Goal: Task Accomplishment & Management: Use online tool/utility

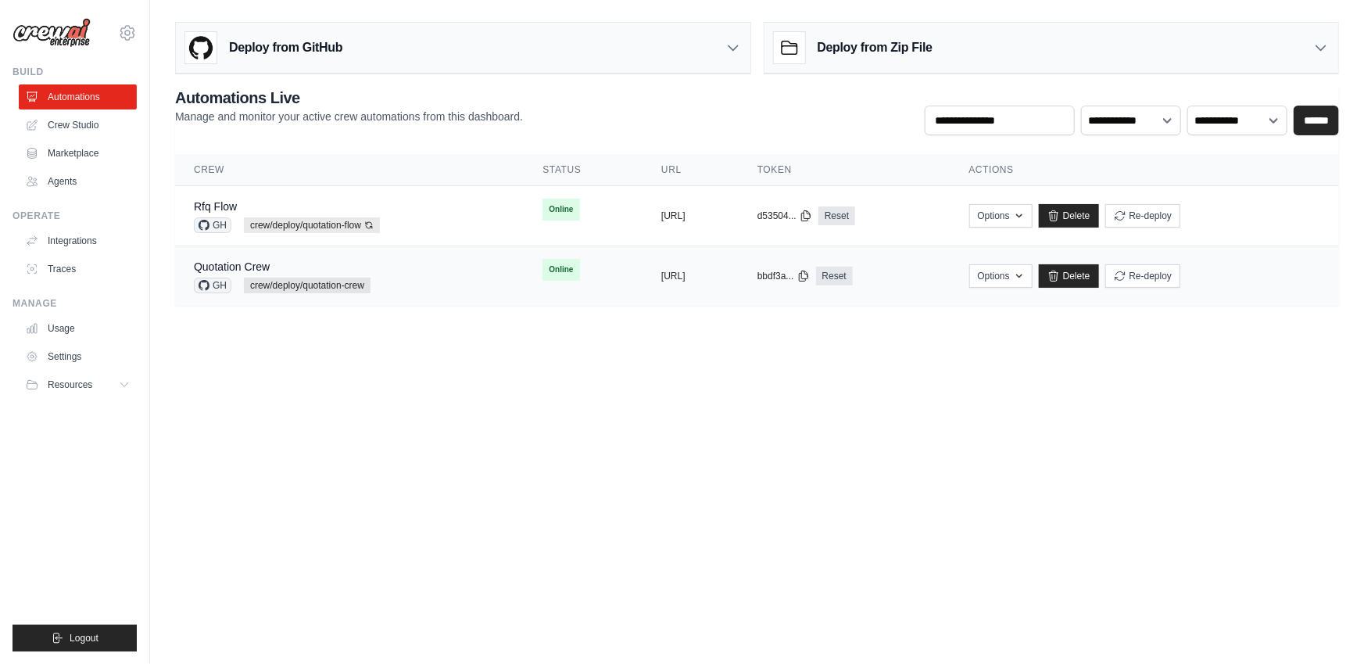
click at [345, 278] on span "crew/deploy/quotation-crew" at bounding box center [307, 286] width 127 height 16
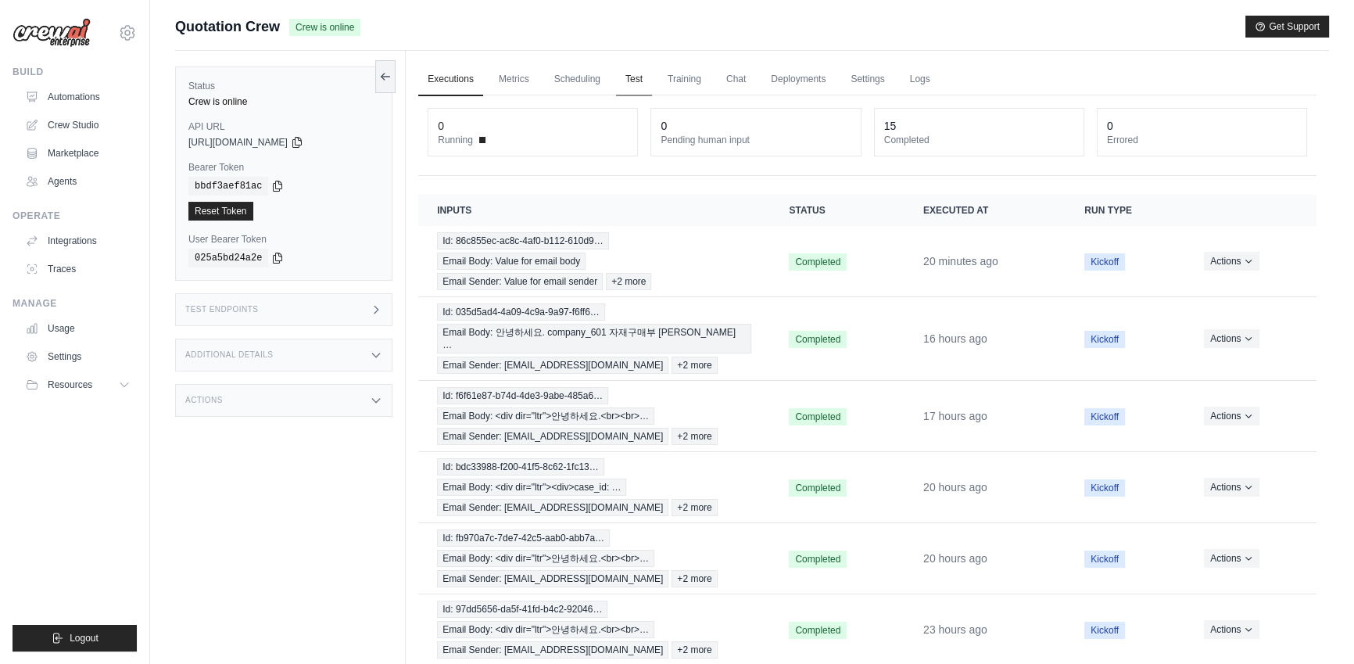
click at [623, 75] on link "Test" at bounding box center [634, 79] width 36 height 33
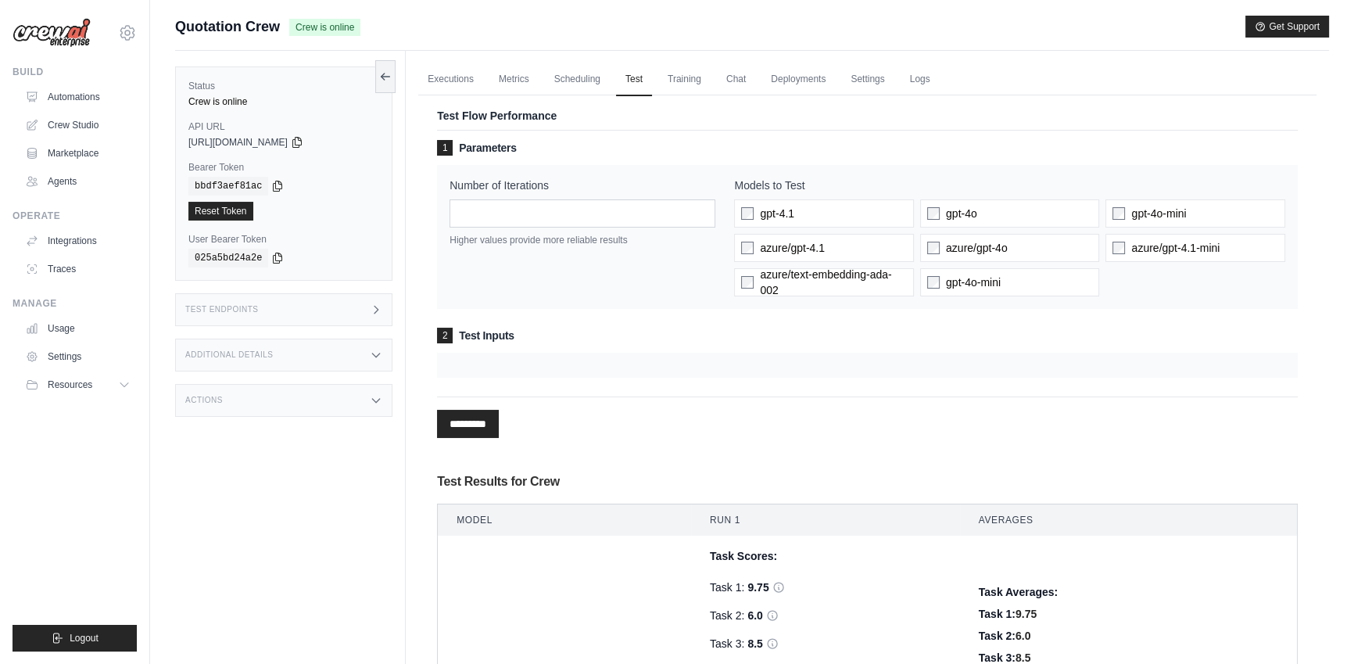
click at [582, 373] on div at bounding box center [867, 365] width 861 height 25
click at [447, 358] on div at bounding box center [867, 365] width 861 height 25
click at [447, 342] on span "2" at bounding box center [445, 336] width 16 height 16
click at [669, 360] on div at bounding box center [867, 365] width 861 height 25
click at [656, 362] on div at bounding box center [867, 365] width 861 height 25
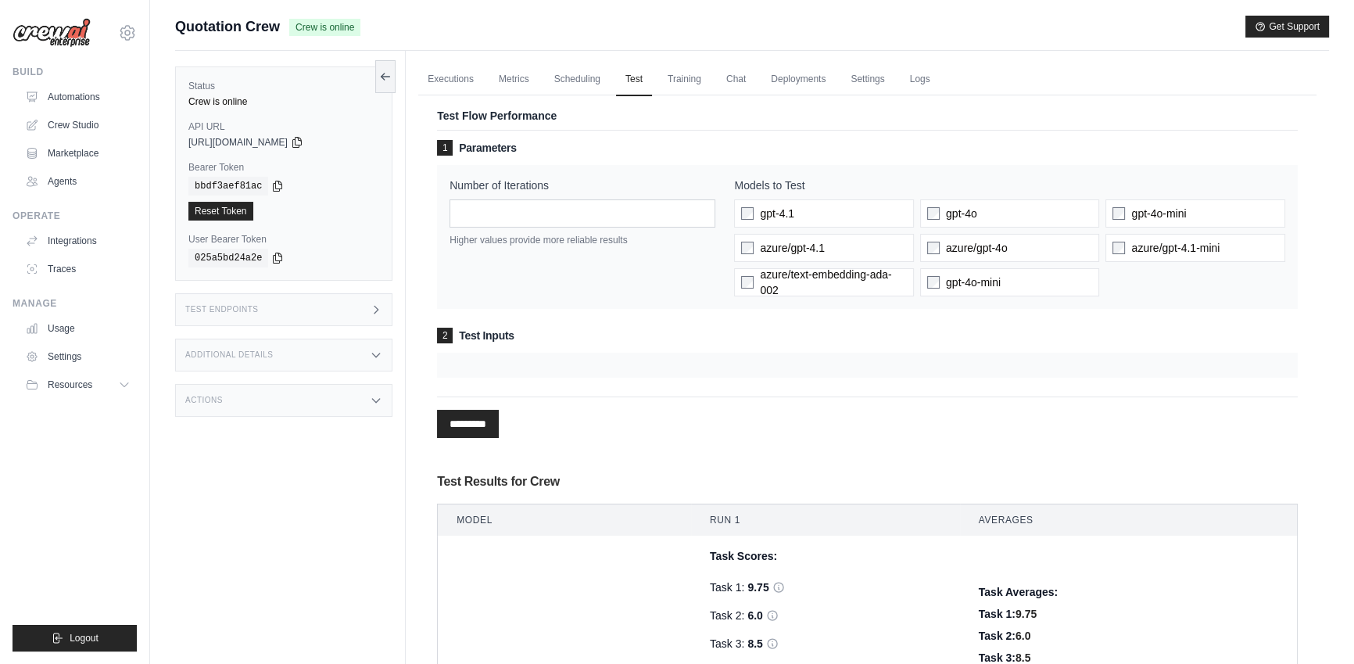
click at [515, 338] on h3 "2 Test Inputs" at bounding box center [867, 336] width 861 height 16
click at [826, 432] on div "********* Processing..." at bounding box center [867, 416] width 861 height 41
click at [829, 432] on div "********* Processing..." at bounding box center [867, 416] width 861 height 41
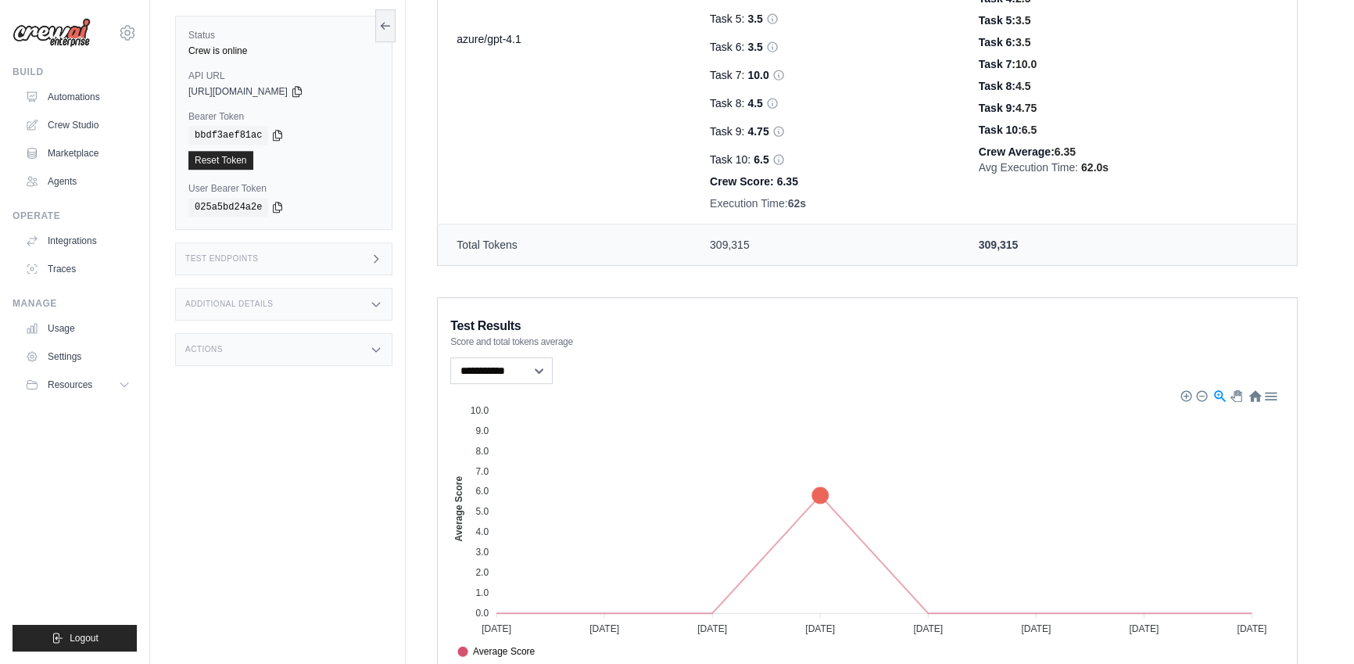
scroll to position [1159, 0]
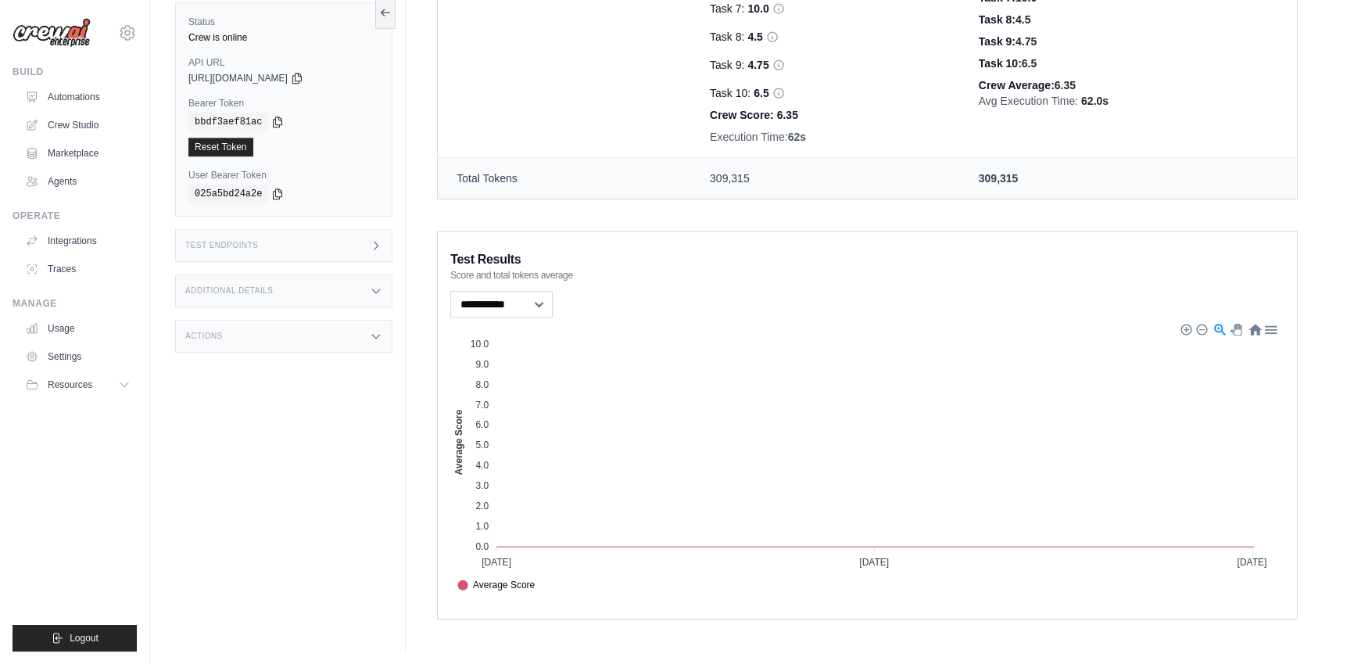
click at [677, 299] on div "**********" at bounding box center [867, 304] width 834 height 33
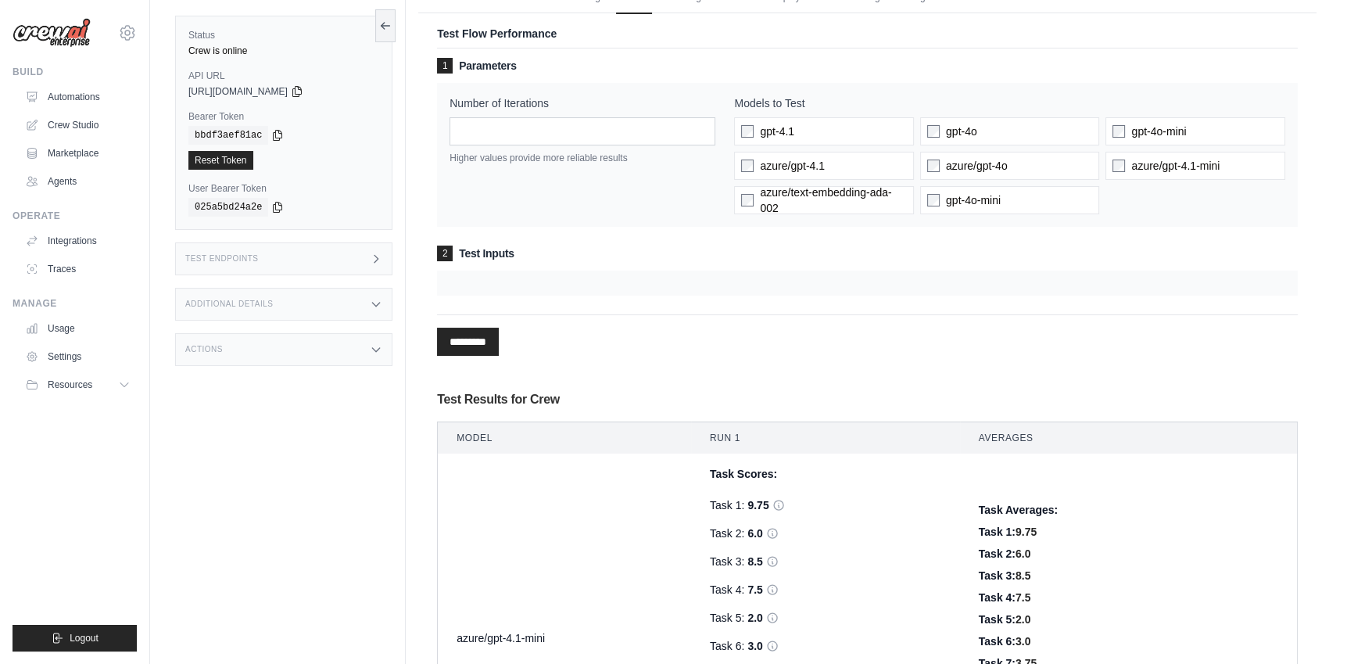
scroll to position [88, 0]
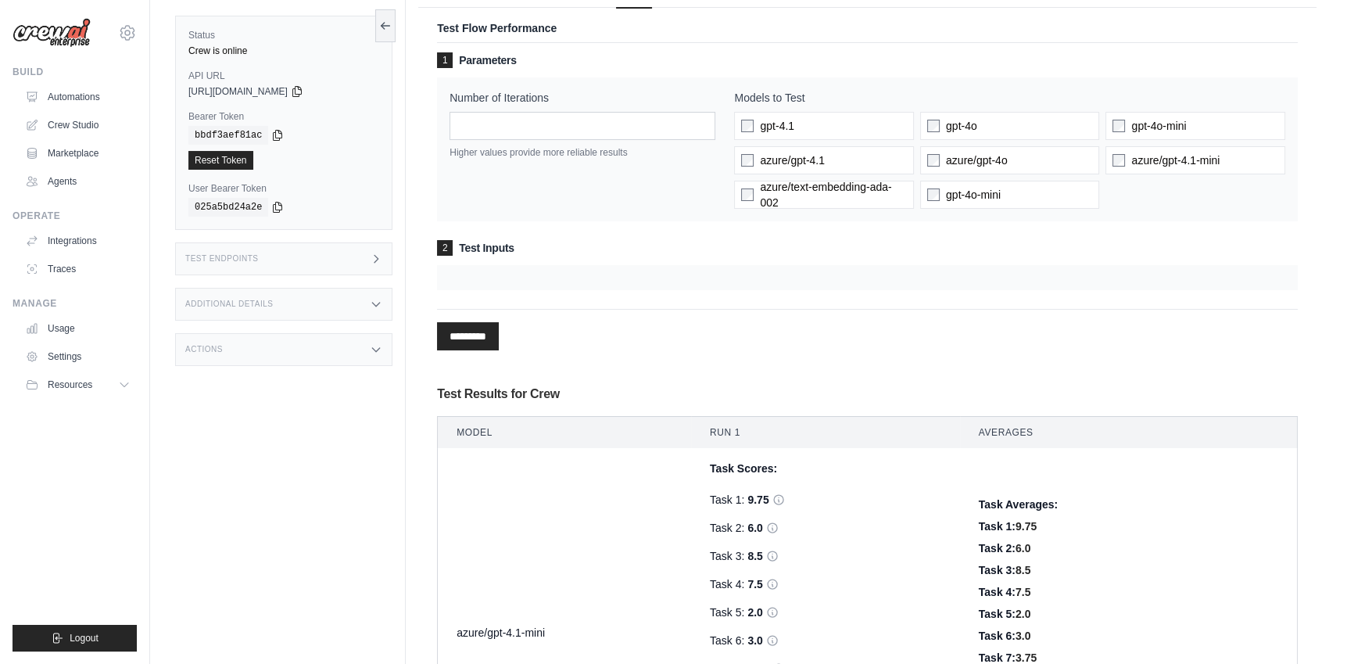
drag, startPoint x: 679, startPoint y: 403, endPoint x: 446, endPoint y: 388, distance: 233.4
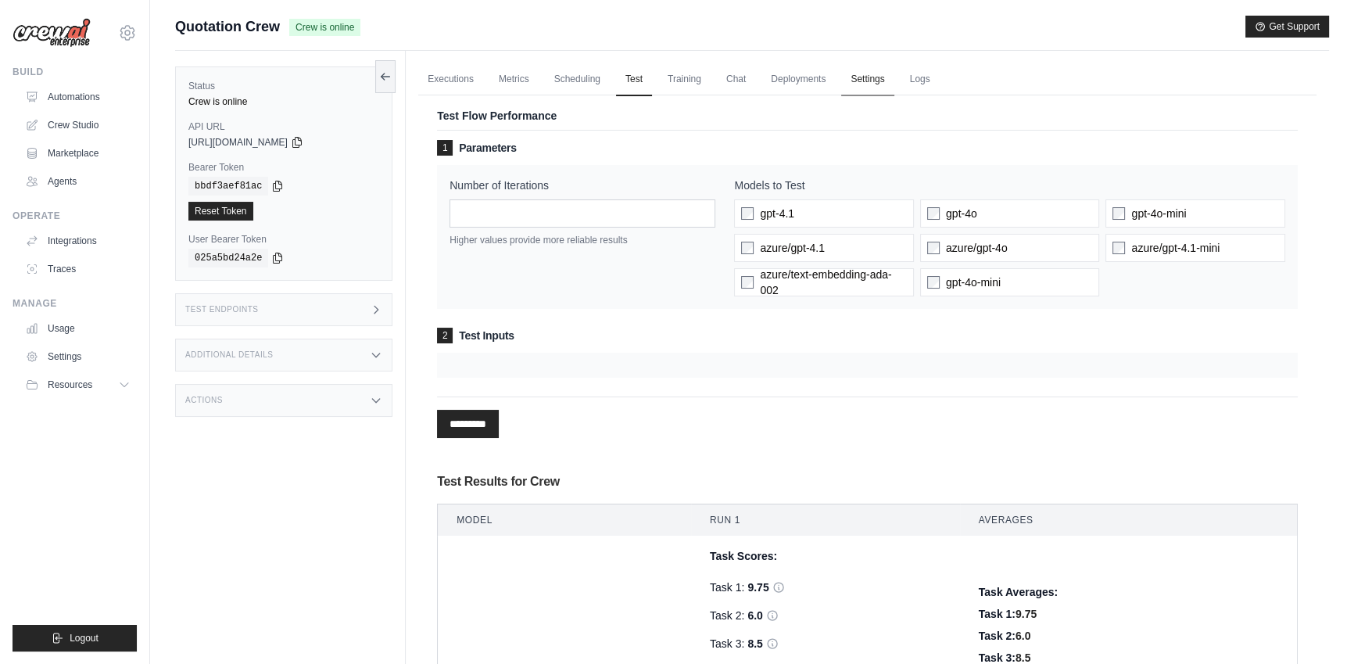
click at [853, 71] on link "Settings" at bounding box center [867, 79] width 52 height 33
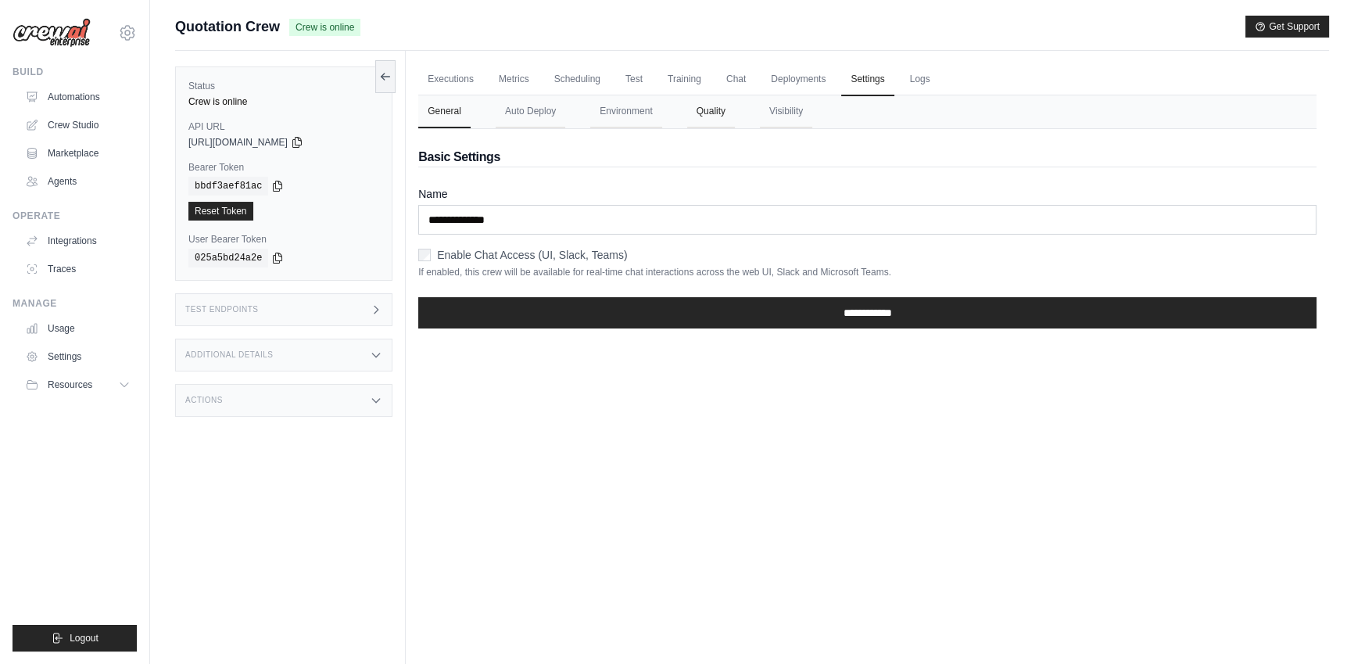
click at [689, 113] on button "Quality" at bounding box center [711, 111] width 48 height 33
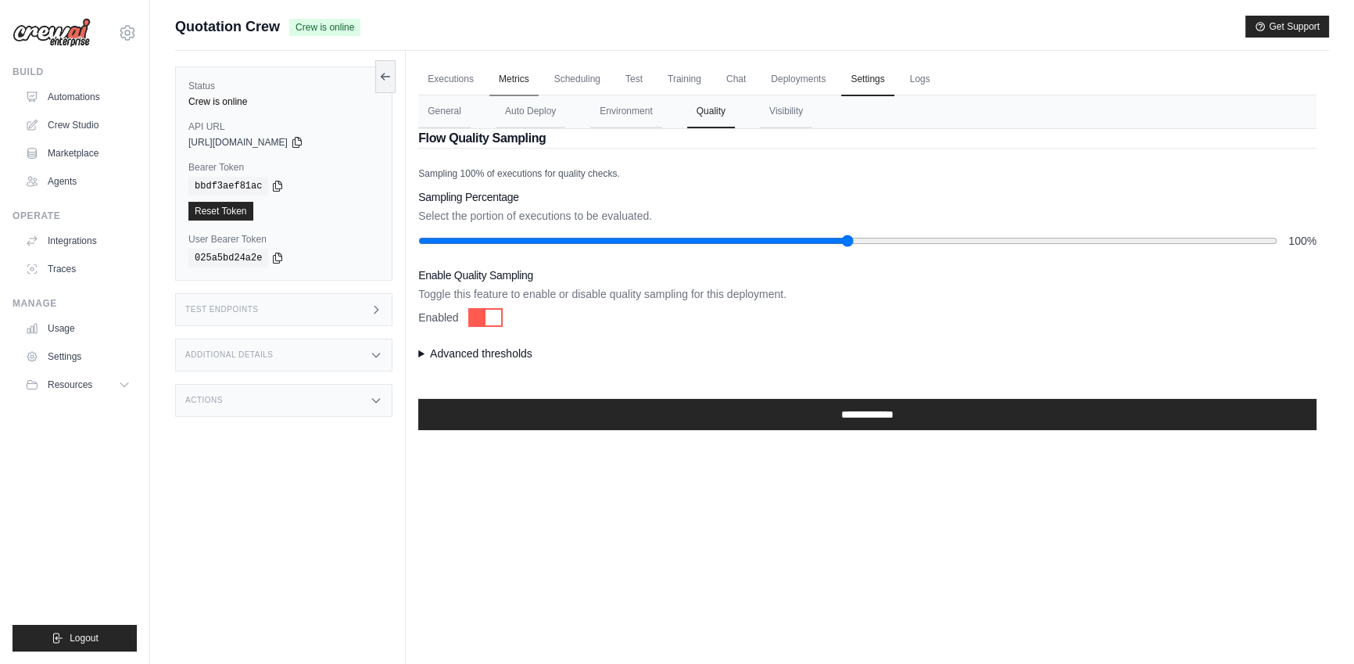
click at [510, 80] on link "Metrics" at bounding box center [513, 79] width 49 height 33
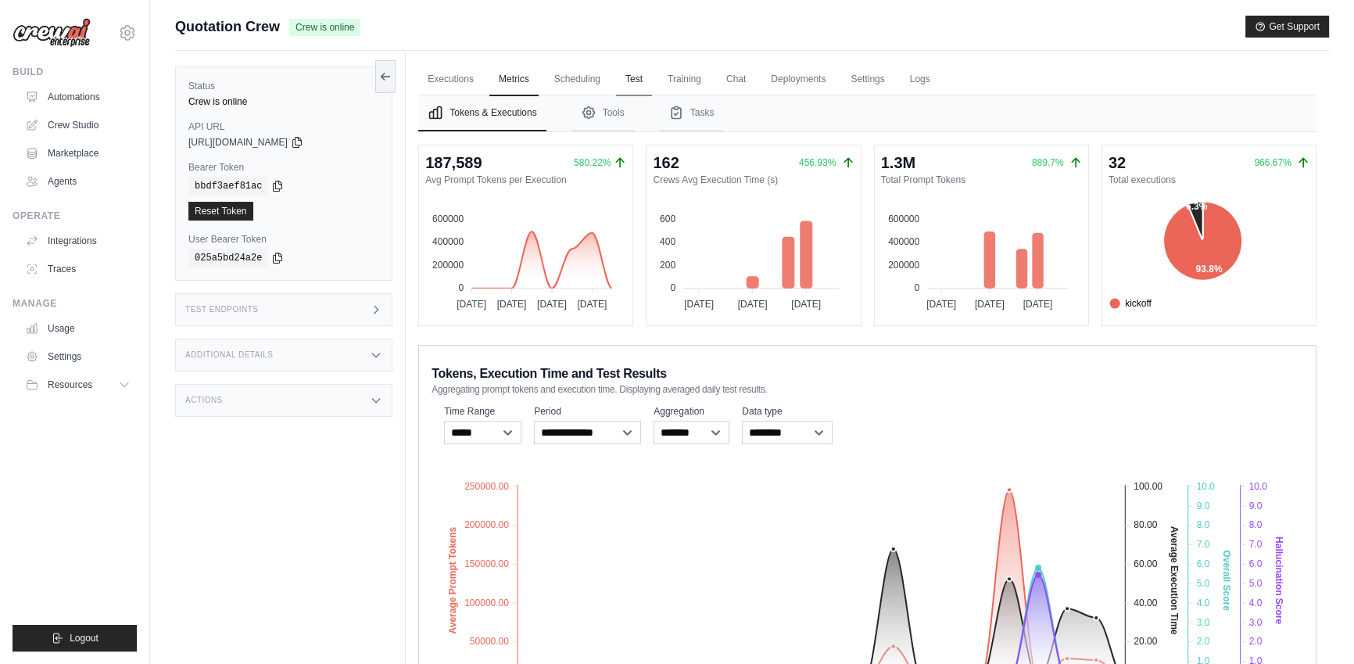
click at [616, 84] on link "Test" at bounding box center [634, 79] width 36 height 33
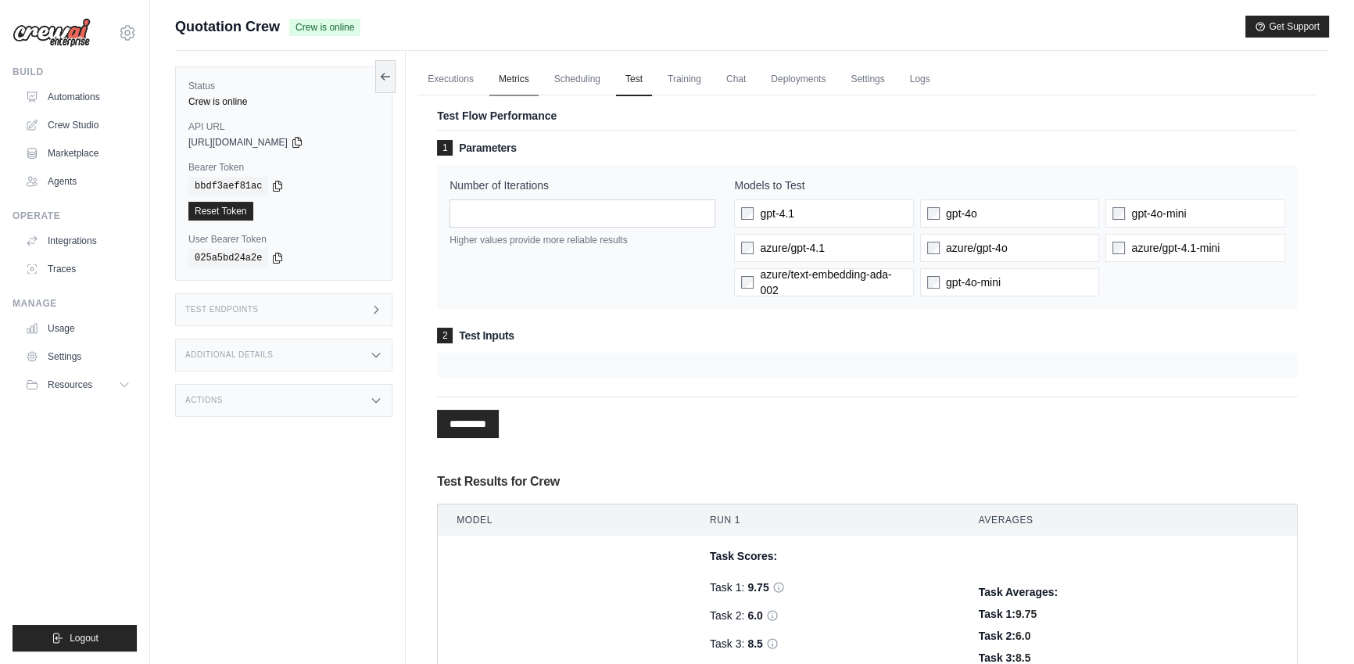
click at [495, 84] on link "Metrics" at bounding box center [513, 79] width 49 height 33
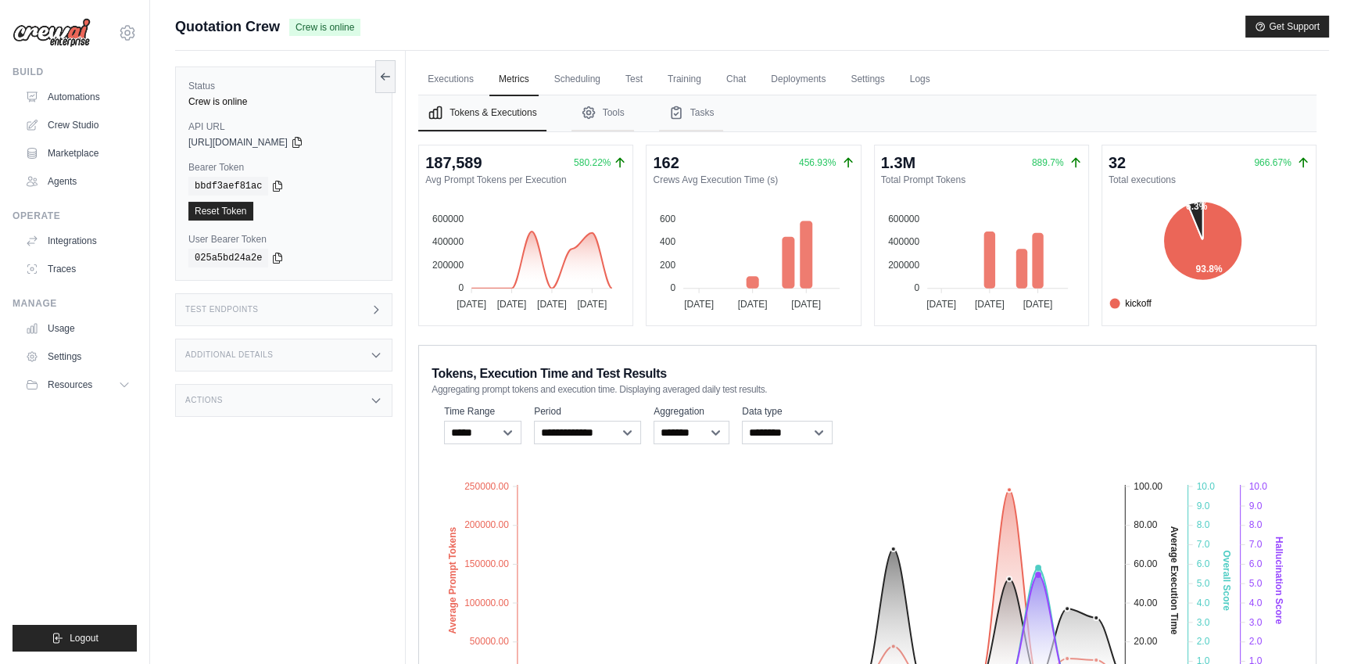
click at [947, 414] on div "**********" at bounding box center [868, 424] width 872 height 45
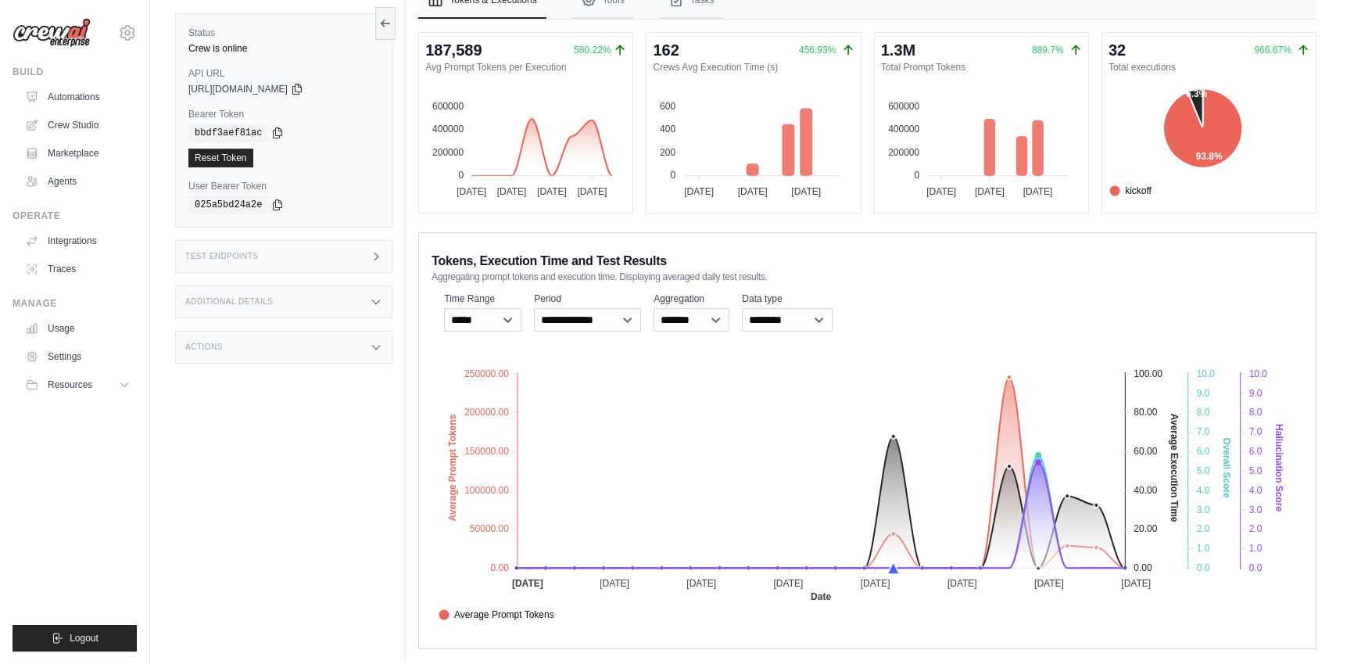
scroll to position [125, 0]
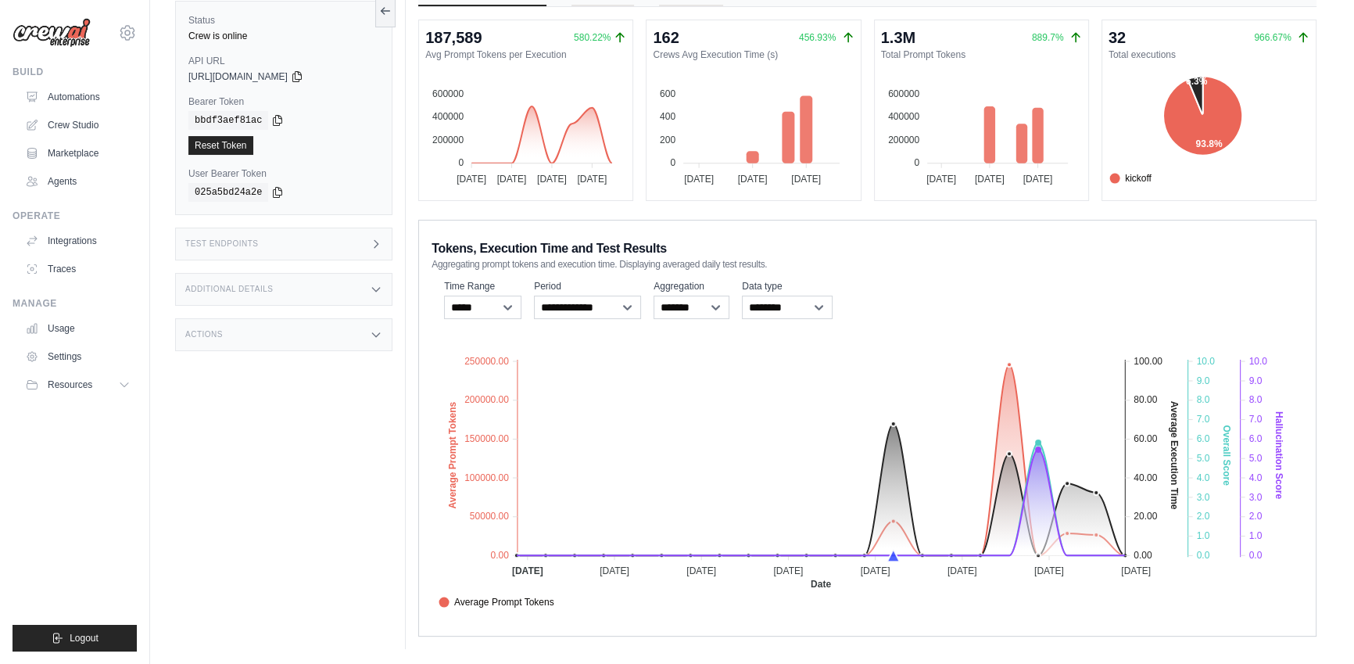
click at [292, 385] on div "Status Crew is online API URL copied [URL][DOMAIN_NAME] Bearer Token copied bbd…" at bounding box center [290, 317] width 231 height 664
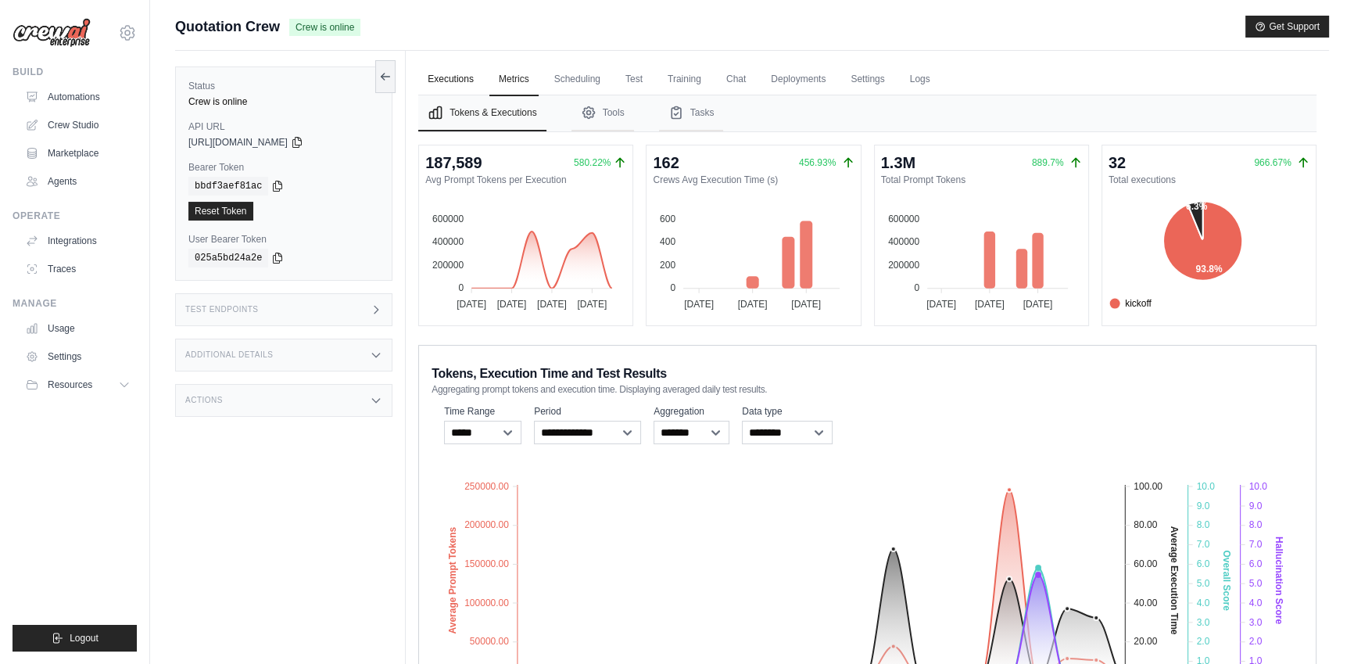
click at [458, 77] on link "Executions" at bounding box center [450, 79] width 65 height 33
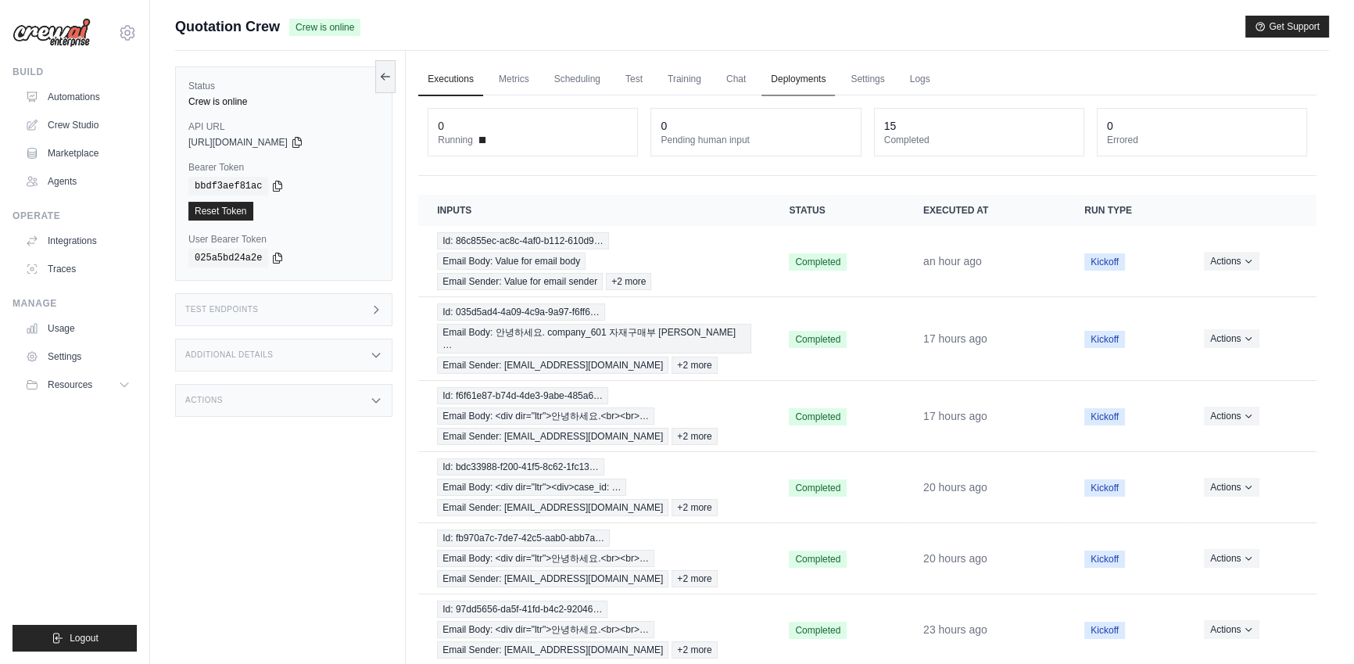
click at [795, 81] on link "Deployments" at bounding box center [797, 79] width 73 height 33
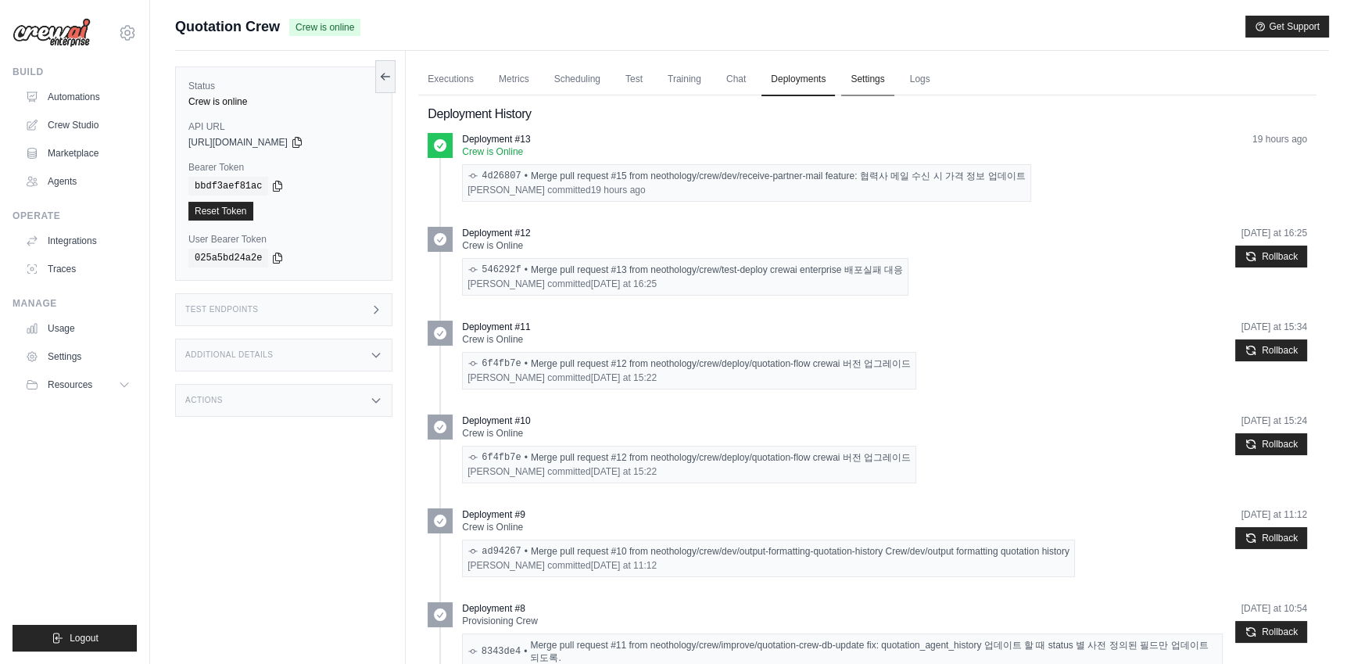
click at [854, 81] on link "Settings" at bounding box center [867, 79] width 52 height 33
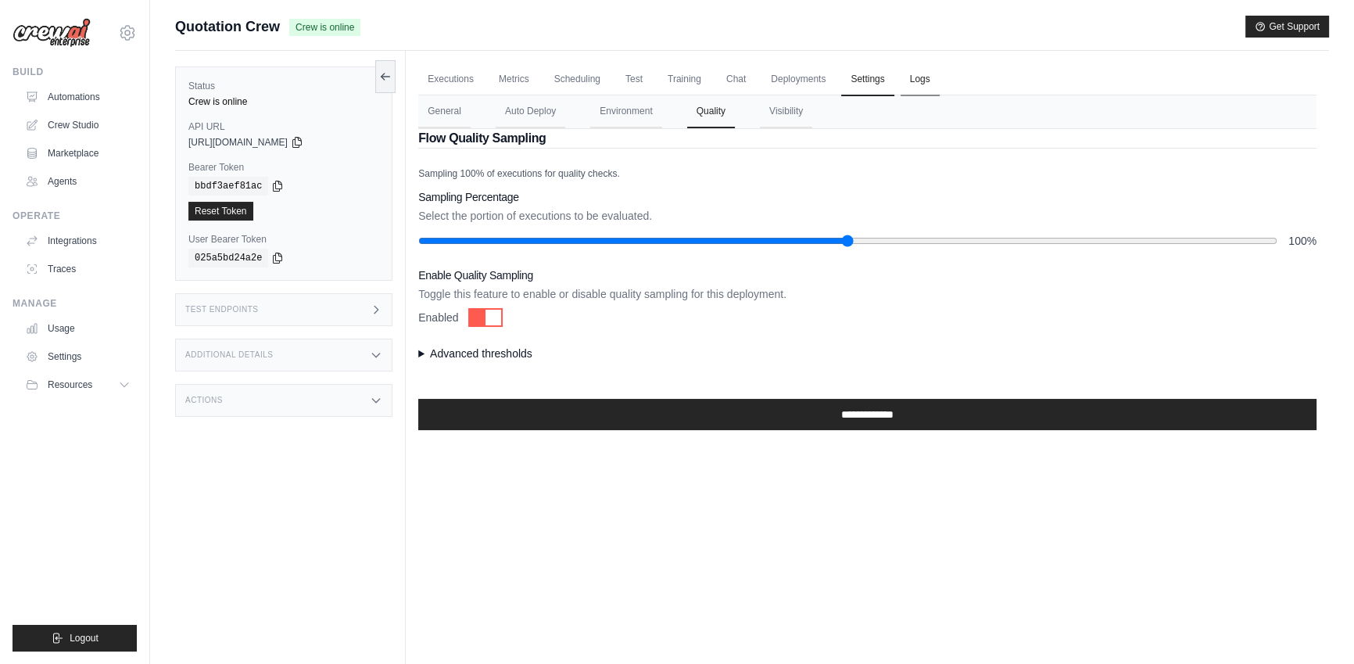
click at [909, 79] on link "Logs" at bounding box center [920, 79] width 39 height 33
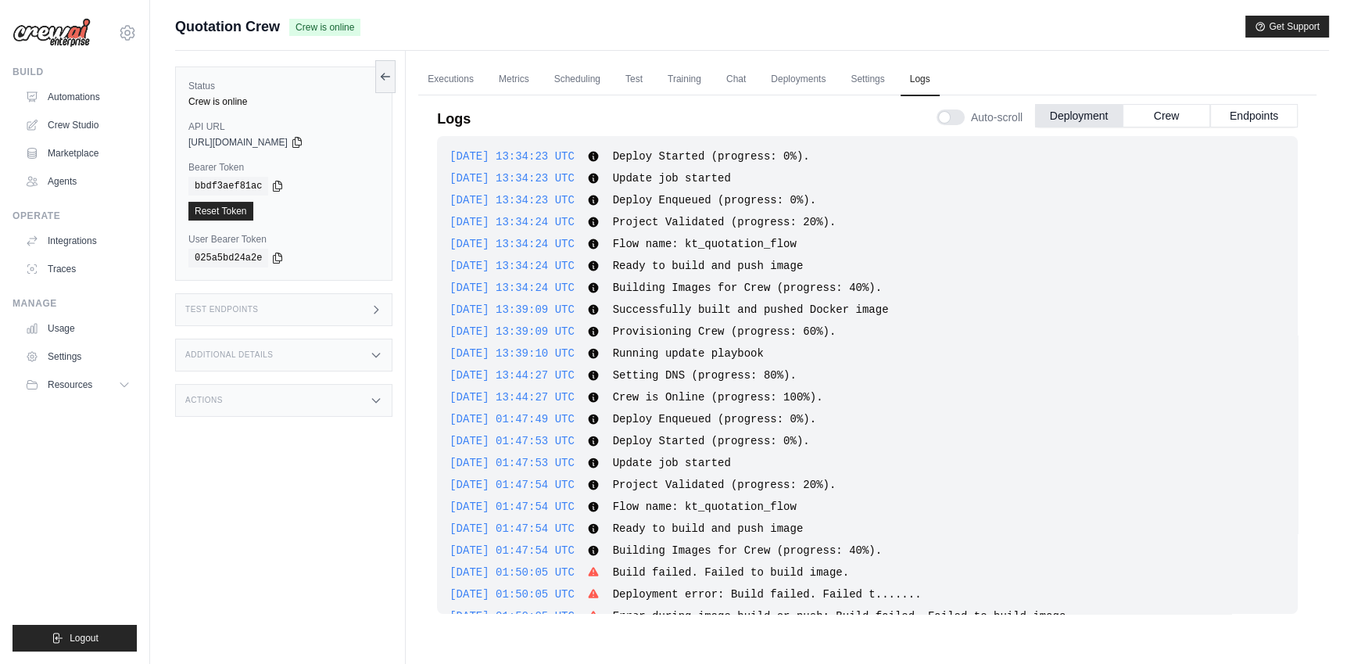
scroll to position [1911, 0]
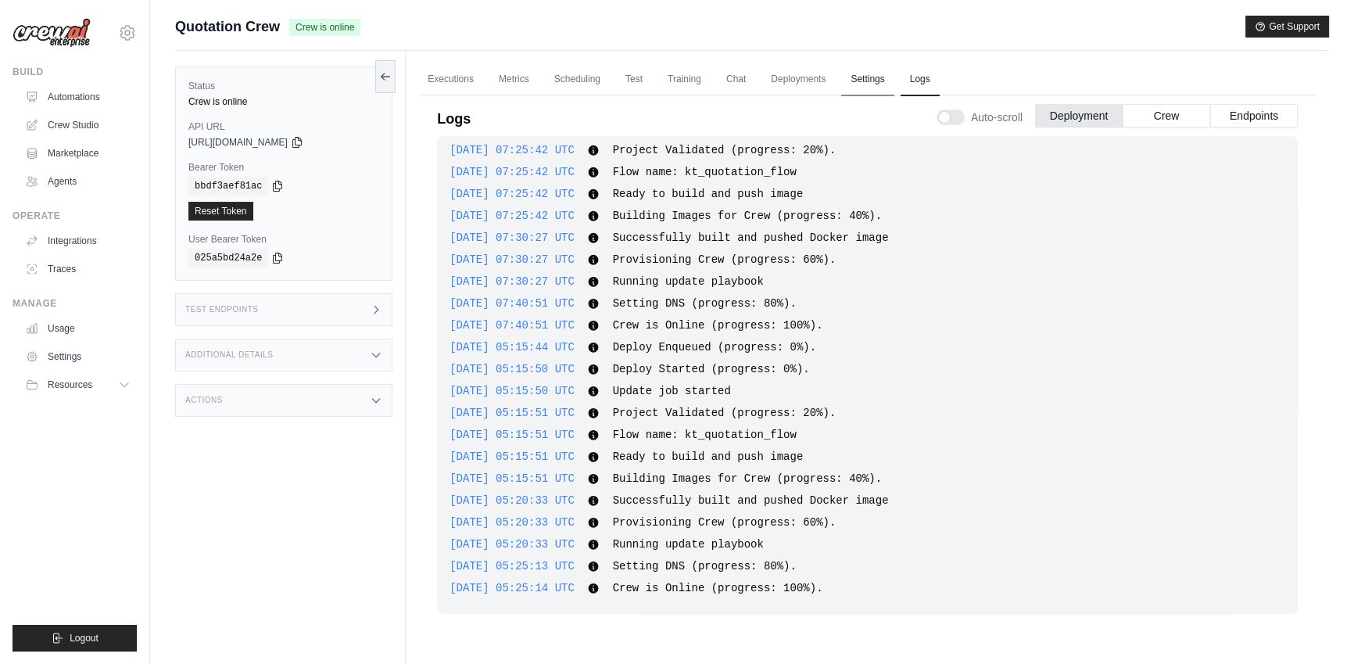
click at [857, 75] on link "Settings" at bounding box center [867, 79] width 52 height 33
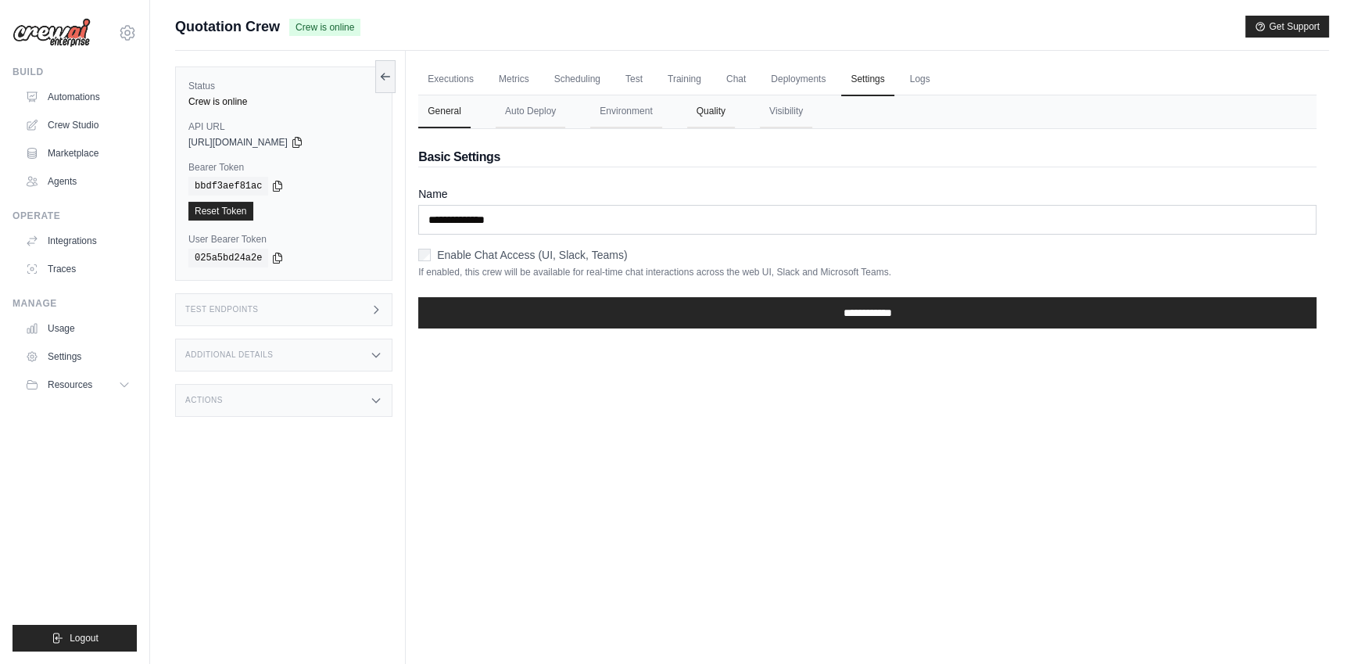
click at [687, 104] on button "Quality" at bounding box center [711, 111] width 48 height 33
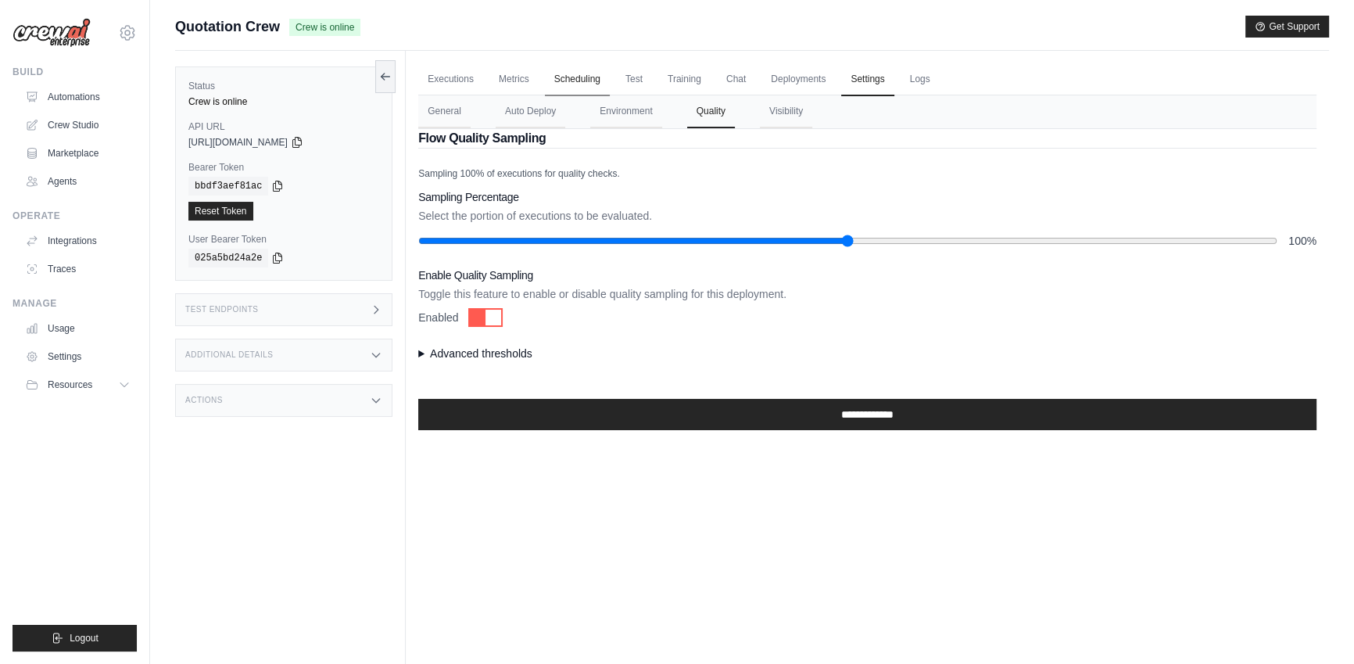
click at [564, 81] on link "Scheduling" at bounding box center [577, 79] width 65 height 33
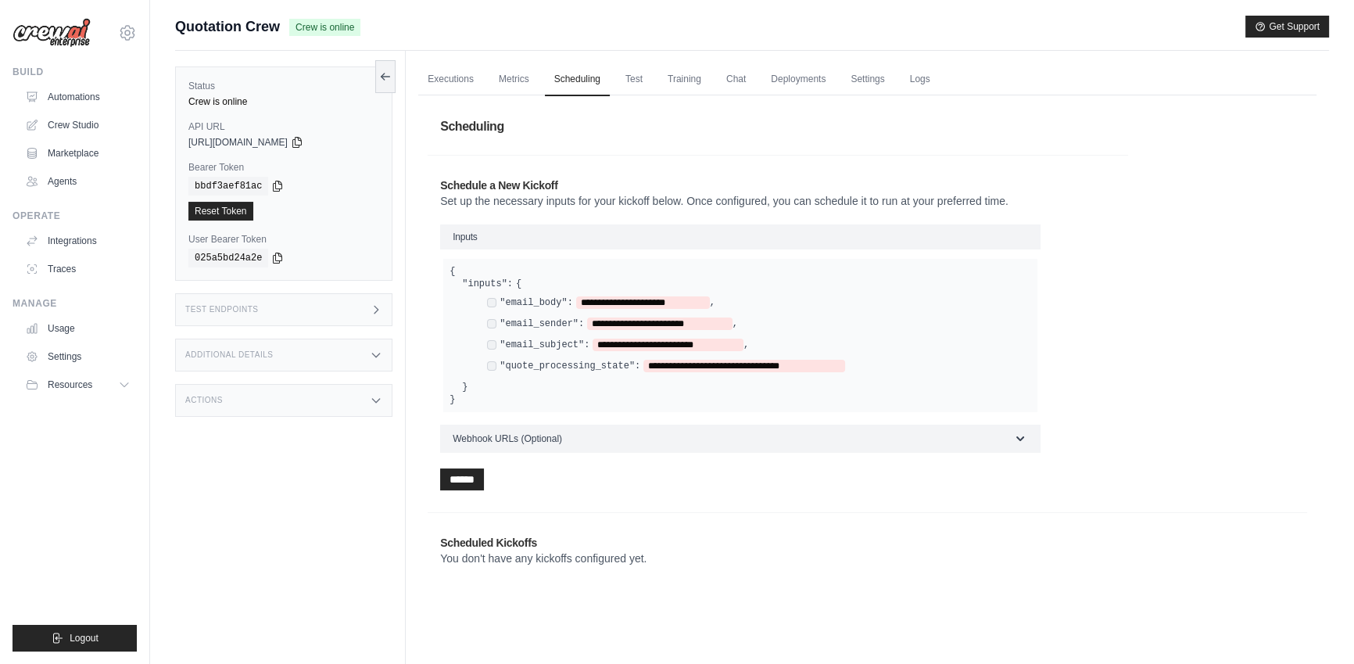
click at [535, 81] on ul "Executions Metrics Scheduling Test Training Chat Deployments Settings Logs" at bounding box center [867, 79] width 898 height 32
click at [516, 81] on link "Metrics" at bounding box center [513, 79] width 49 height 33
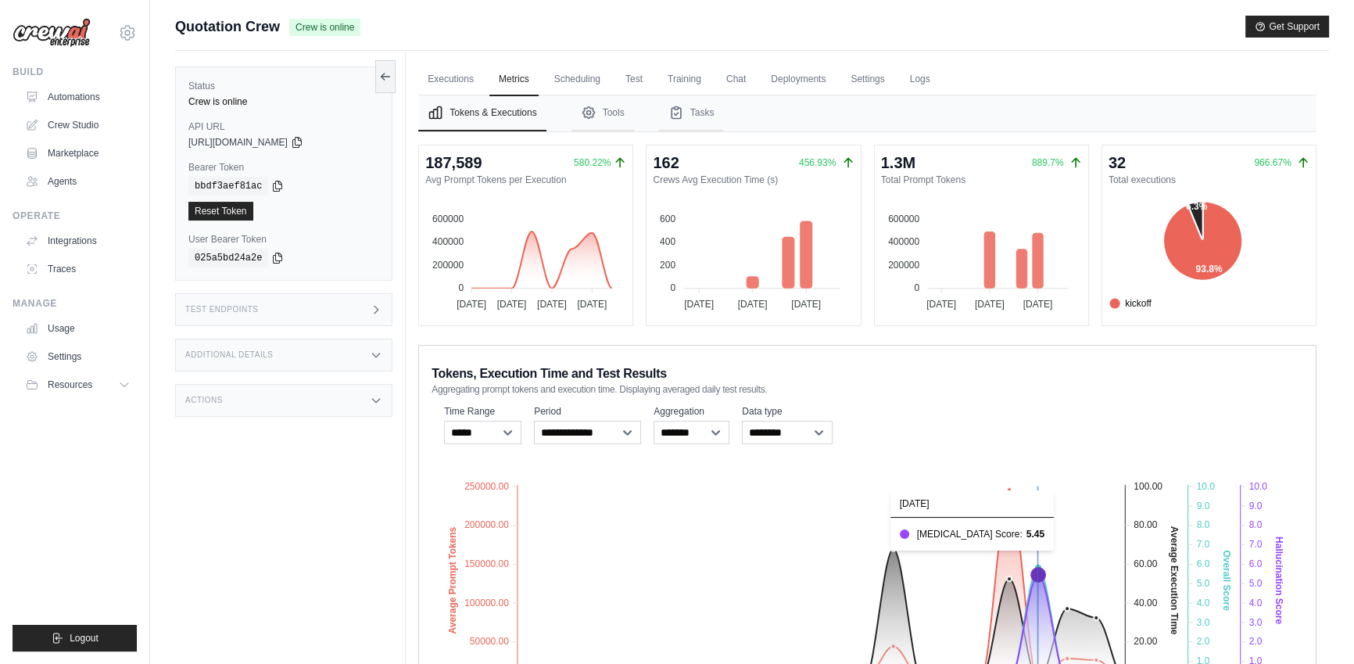
click at [1038, 575] on icon at bounding box center [1038, 575] width 14 height 14
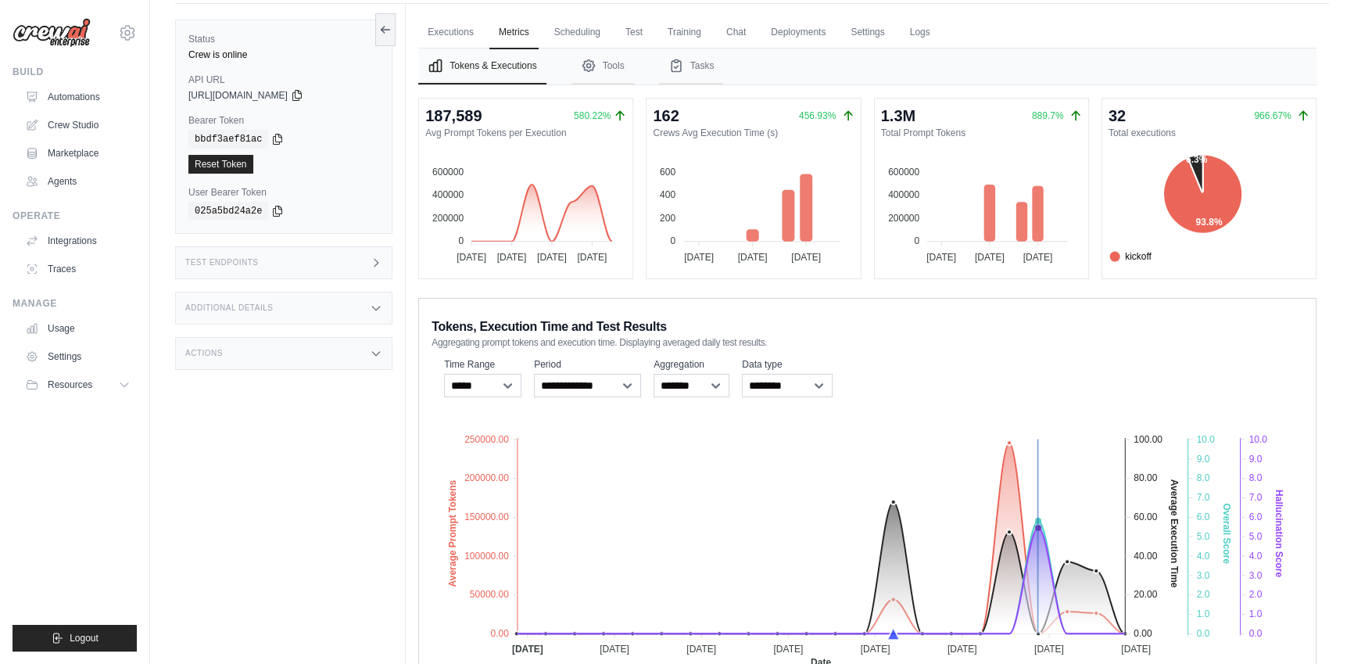
scroll to position [125, 0]
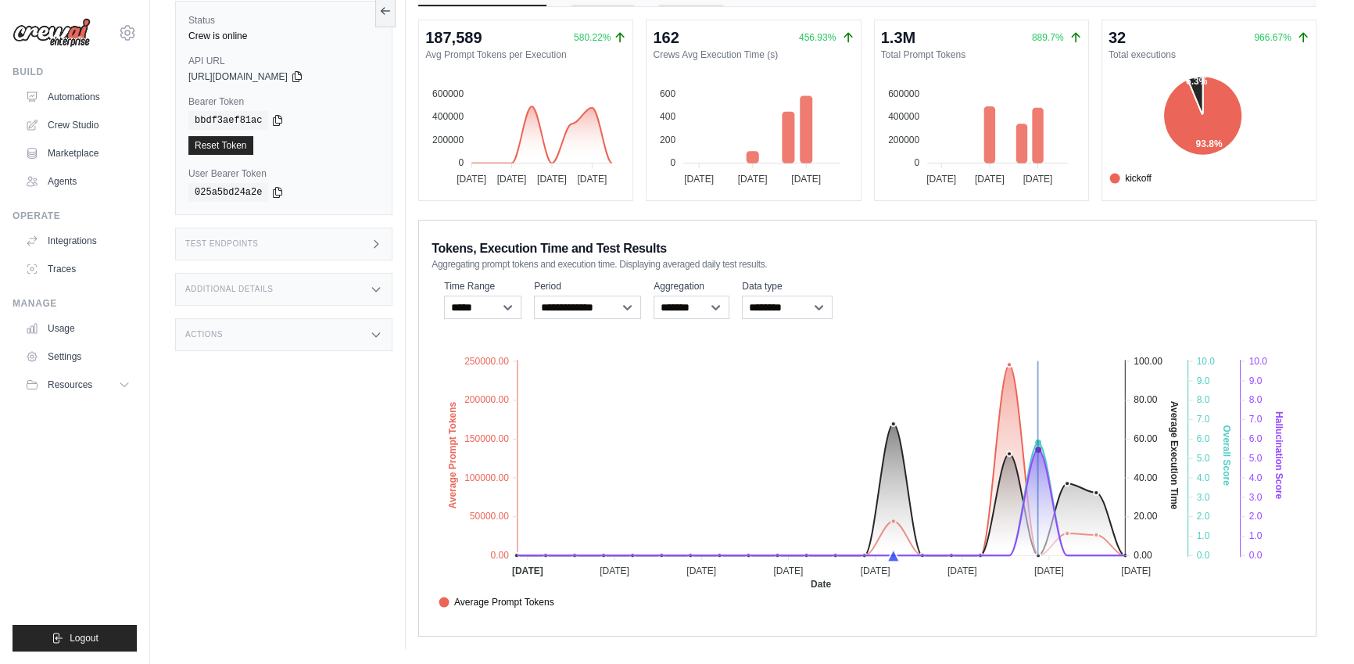
click at [338, 444] on div "Status Crew is online API URL copied [URL][DOMAIN_NAME] Bearer Token copied bbd…" at bounding box center [290, 317] width 231 height 664
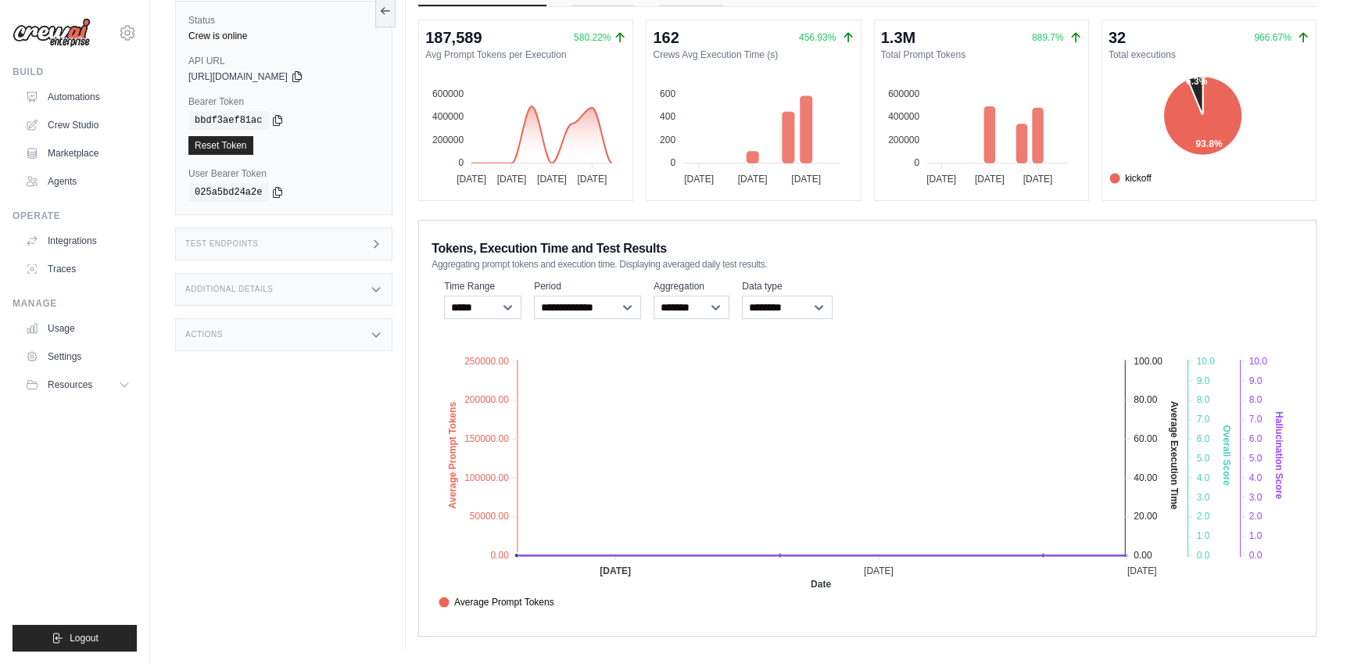
scroll to position [0, 0]
